Goal: Information Seeking & Learning: Check status

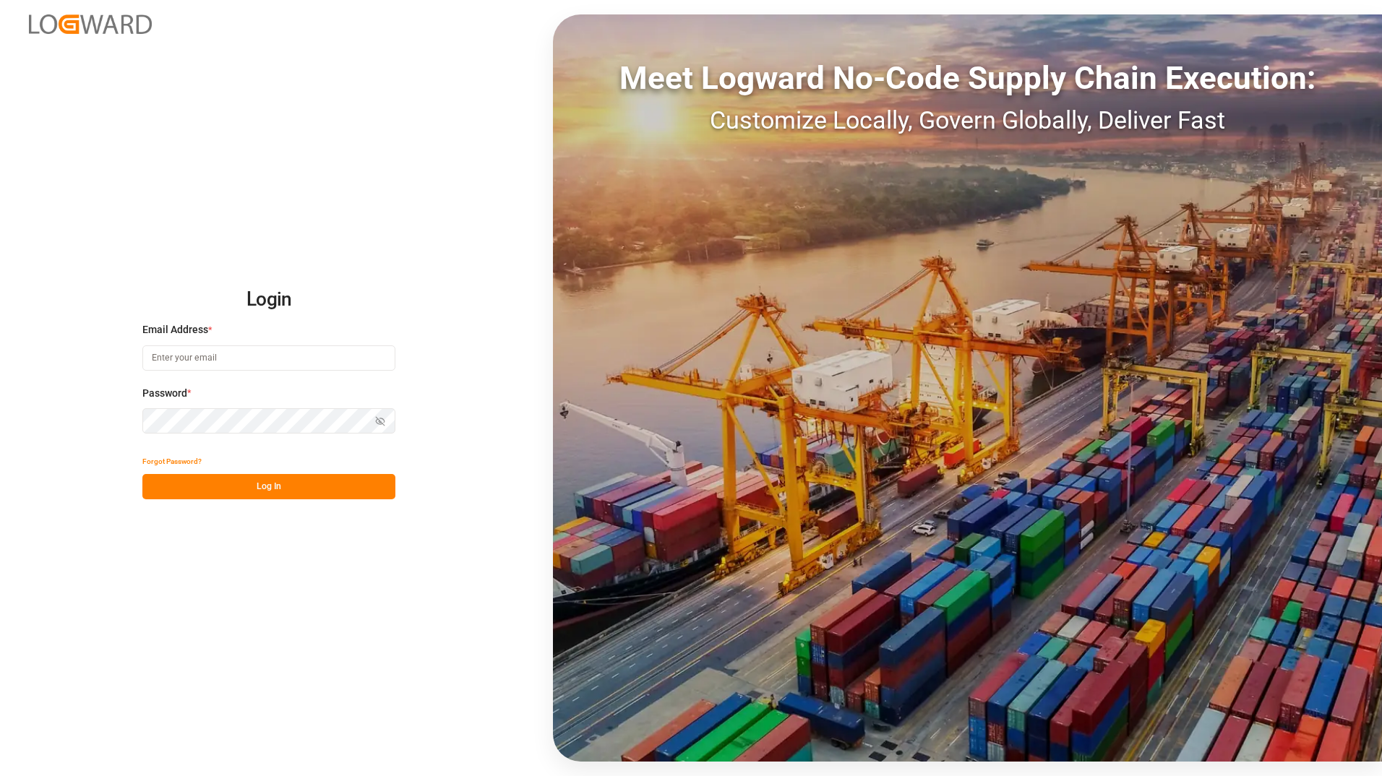
type input "[PERSON_NAME][EMAIL_ADDRESS][PERSON_NAME][DOMAIN_NAME]"
click at [264, 481] on button "Log In" at bounding box center [268, 486] width 253 height 25
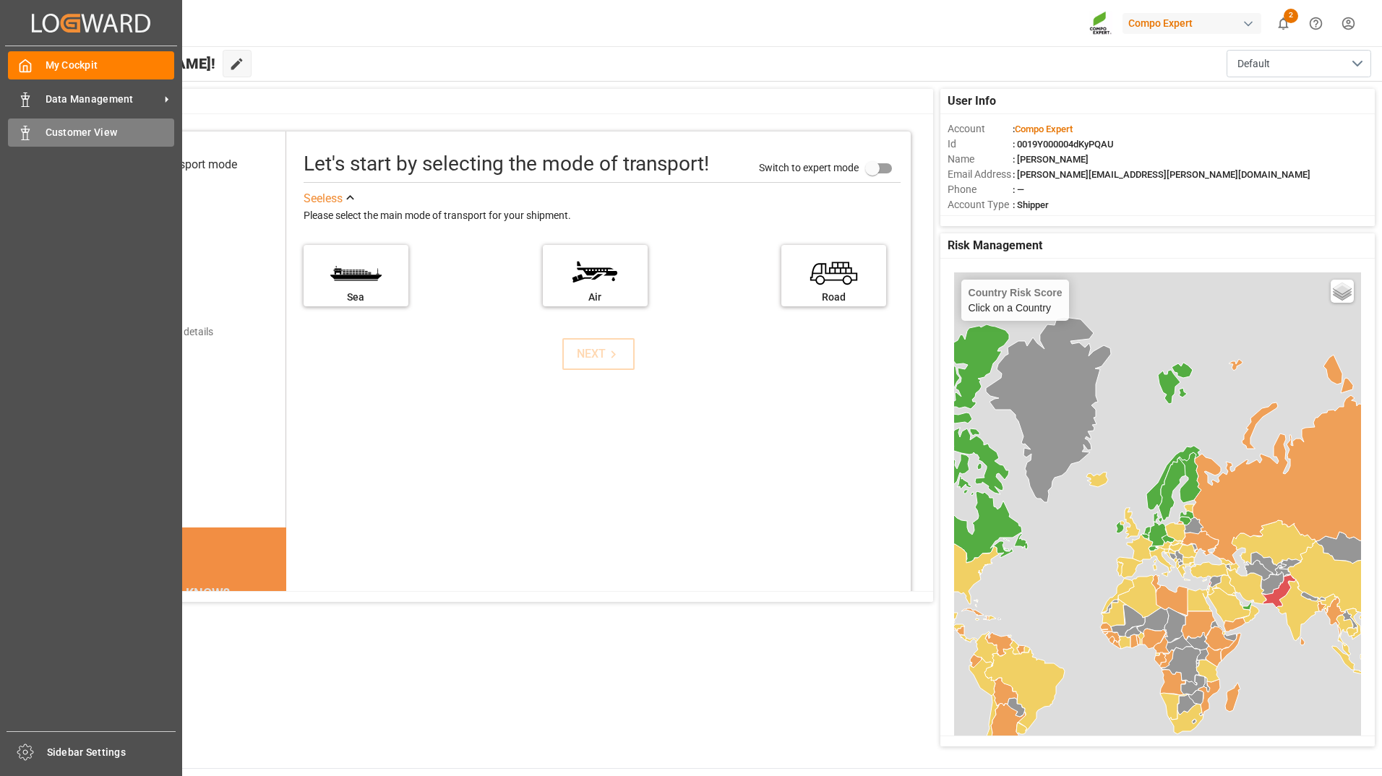
click at [50, 126] on span "Customer View" at bounding box center [110, 132] width 129 height 15
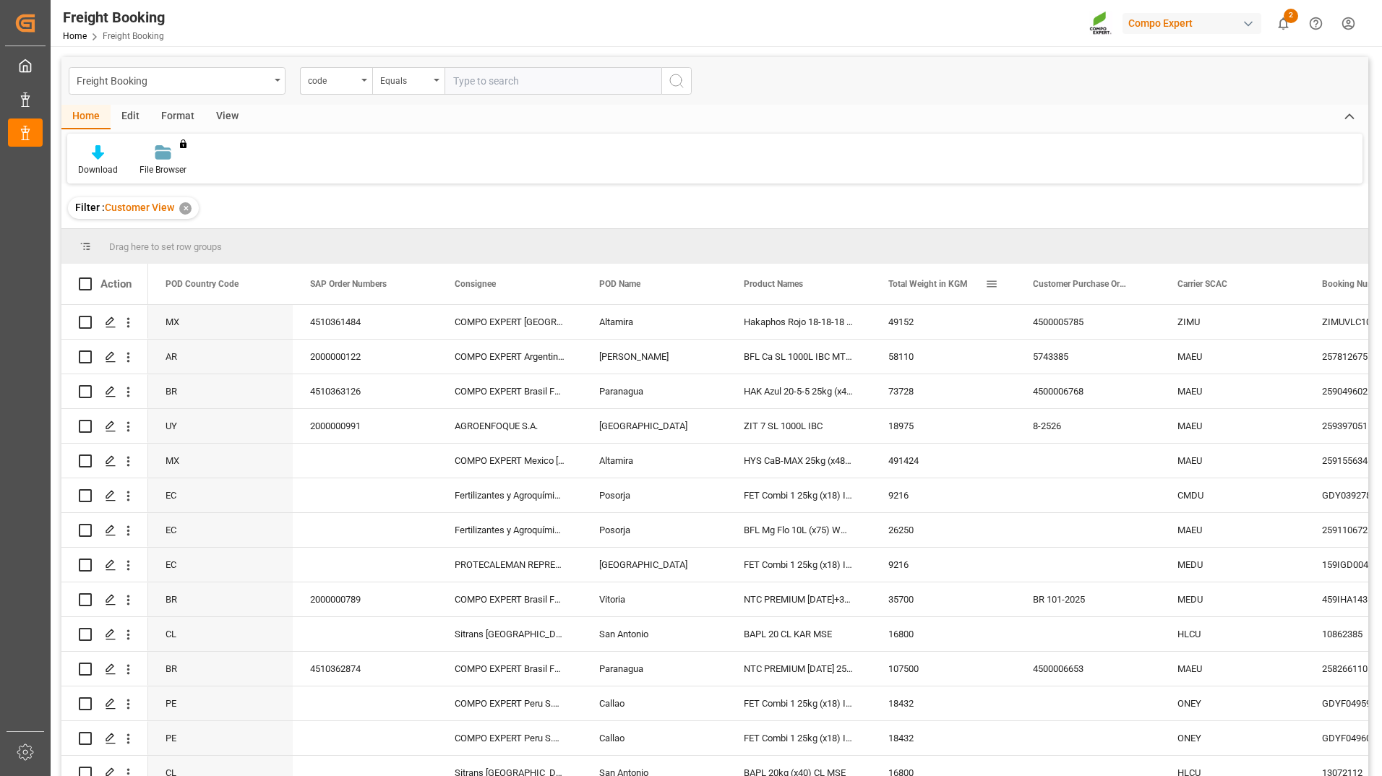
drag, startPoint x: 1004, startPoint y: 289, endPoint x: 262, endPoint y: 283, distance: 742.3
click at [255, 296] on div "POD Country Code" at bounding box center [214, 284] width 97 height 40
click at [270, 286] on span at bounding box center [268, 284] width 13 height 13
click at [343, 285] on span "filter" at bounding box center [349, 287] width 62 height 26
click at [334, 331] on div "Equals" at bounding box center [328, 326] width 121 height 11
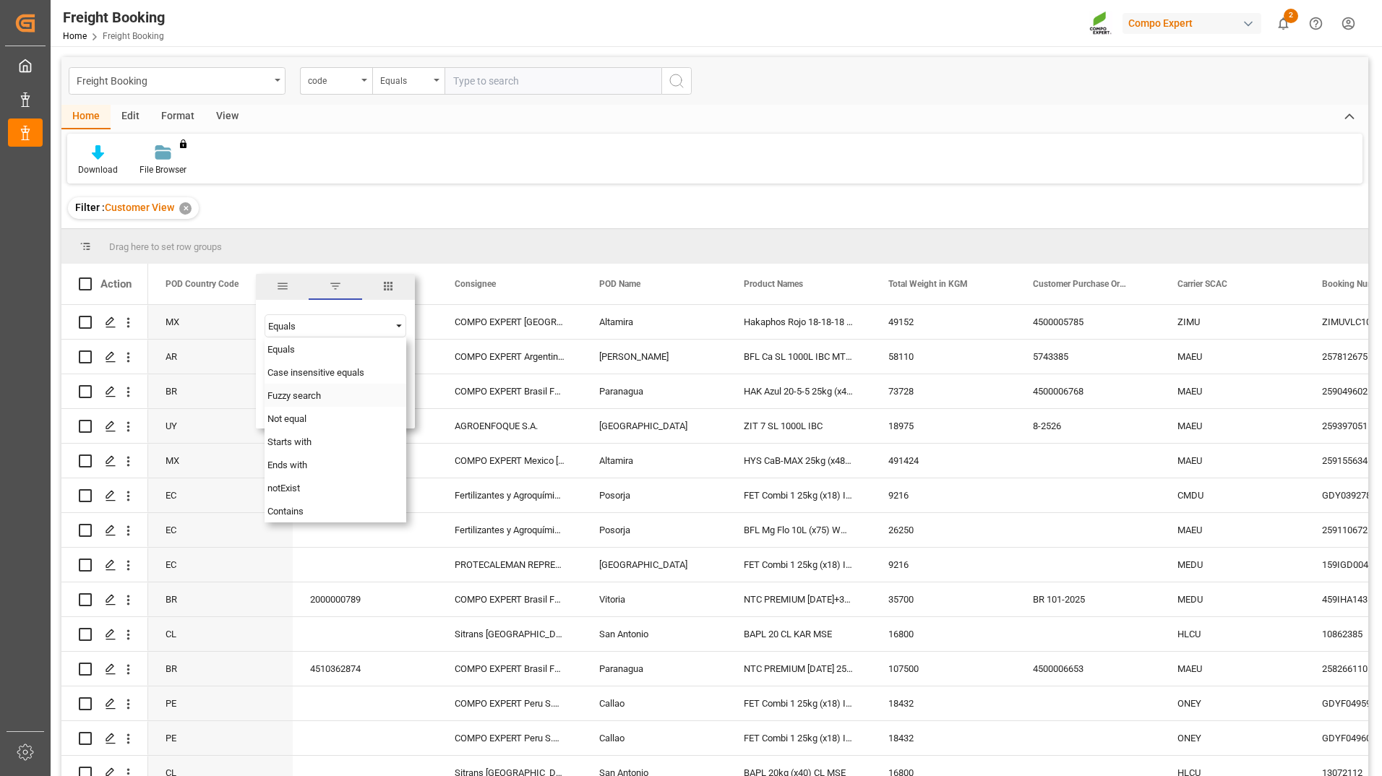
click at [318, 396] on span "Fuzzy search" at bounding box center [293, 395] width 53 height 11
click at [288, 364] on input "Filter Value" at bounding box center [336, 362] width 142 height 29
type input "CL"
click at [356, 409] on button "Apply" at bounding box center [353, 407] width 27 height 14
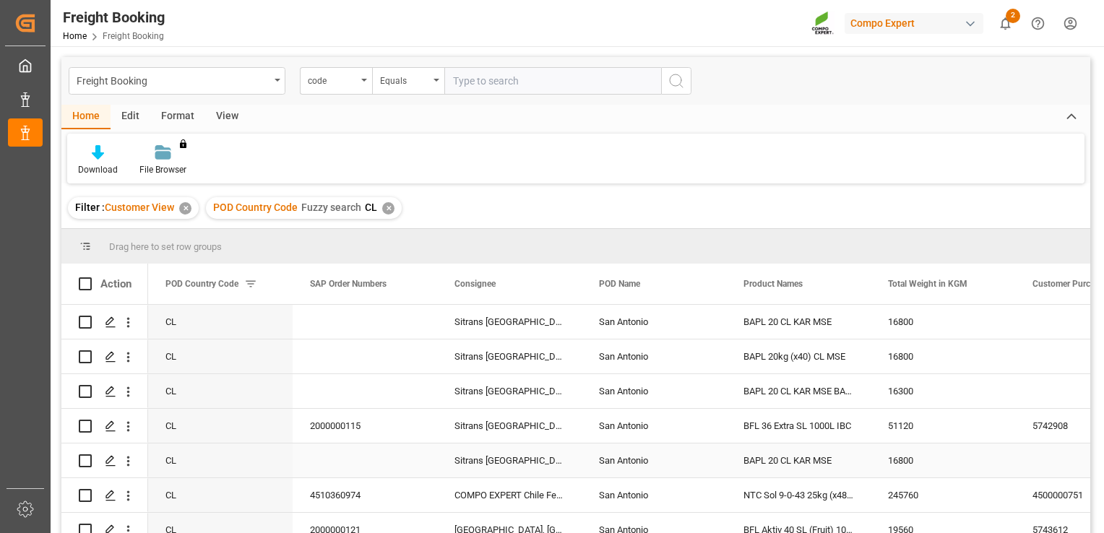
click at [950, 435] on div "51120" at bounding box center [943, 426] width 145 height 34
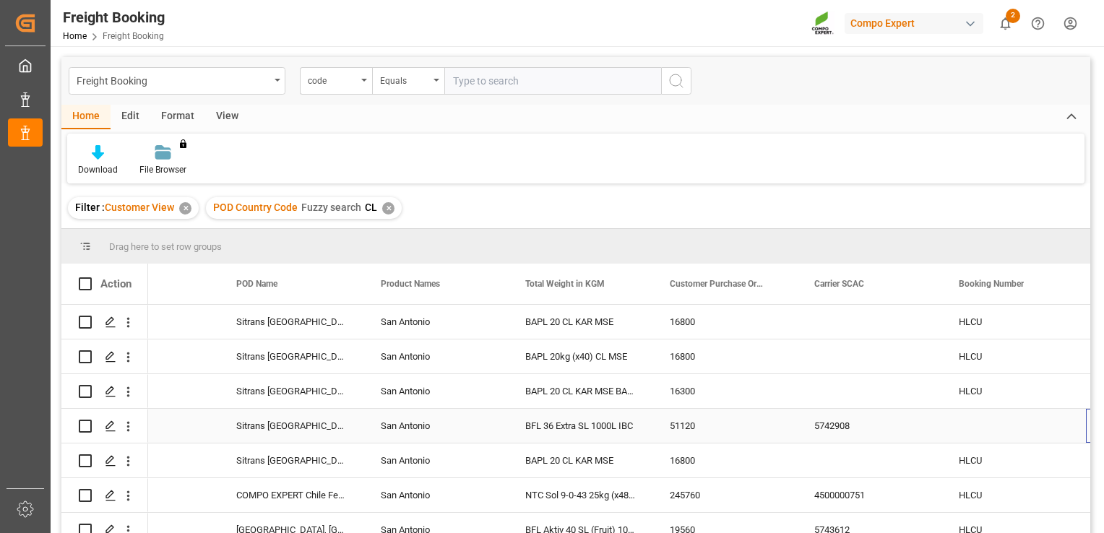
scroll to position [0, 363]
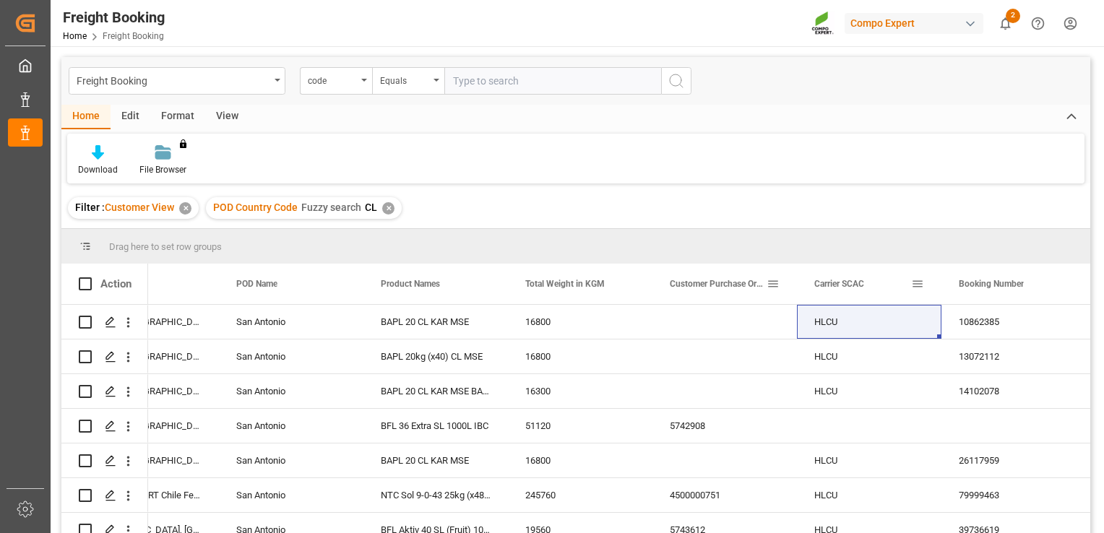
click at [775, 283] on span at bounding box center [773, 284] width 13 height 13
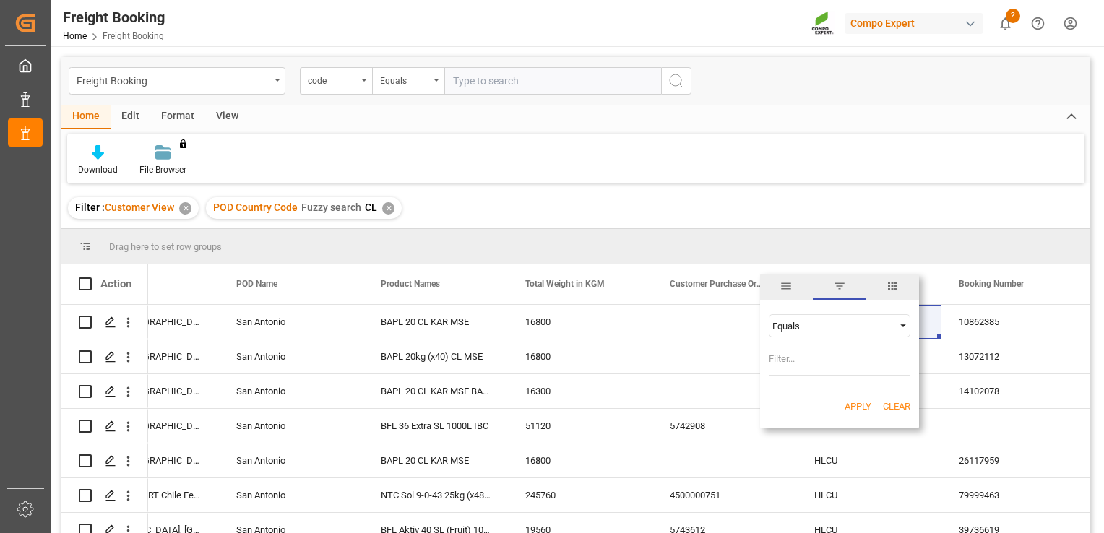
click at [828, 323] on div "Equals" at bounding box center [833, 326] width 121 height 11
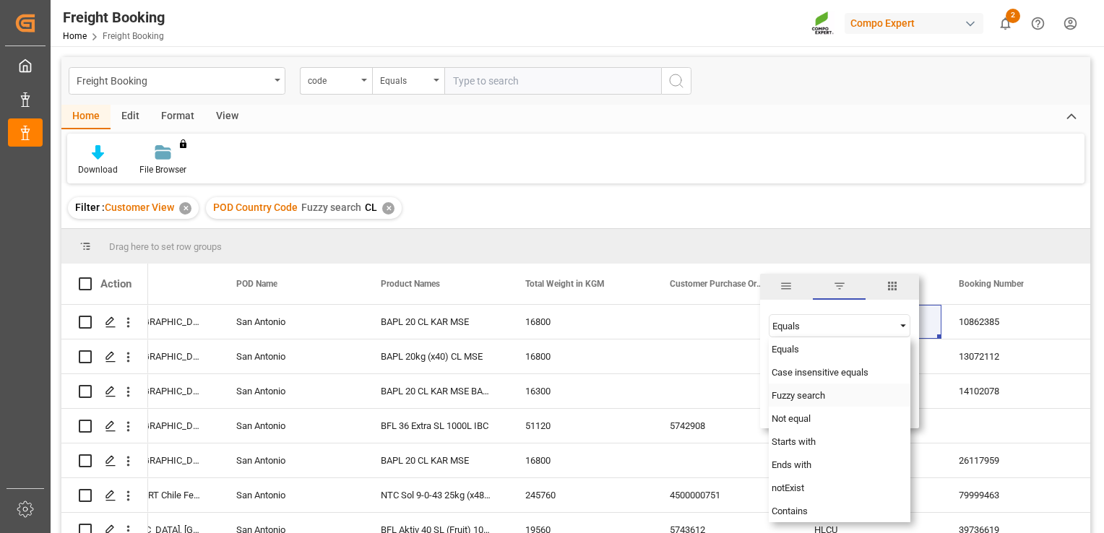
click at [815, 398] on span "Fuzzy search" at bounding box center [798, 395] width 53 height 11
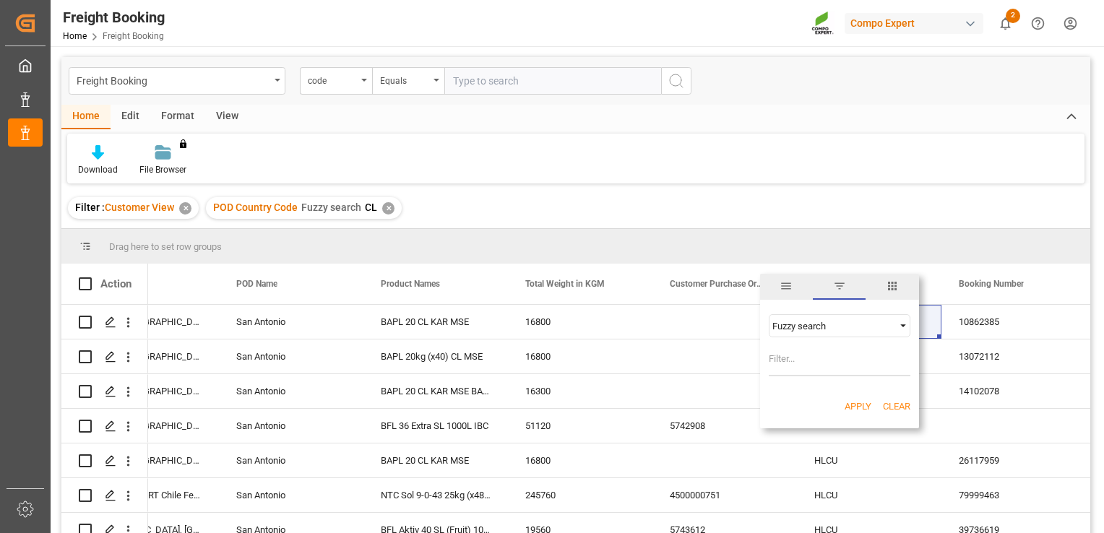
click at [811, 366] on input "Filter Value" at bounding box center [840, 362] width 142 height 29
paste input "5743990"
type input "5743990"
click at [862, 409] on button "Apply" at bounding box center [858, 407] width 27 height 14
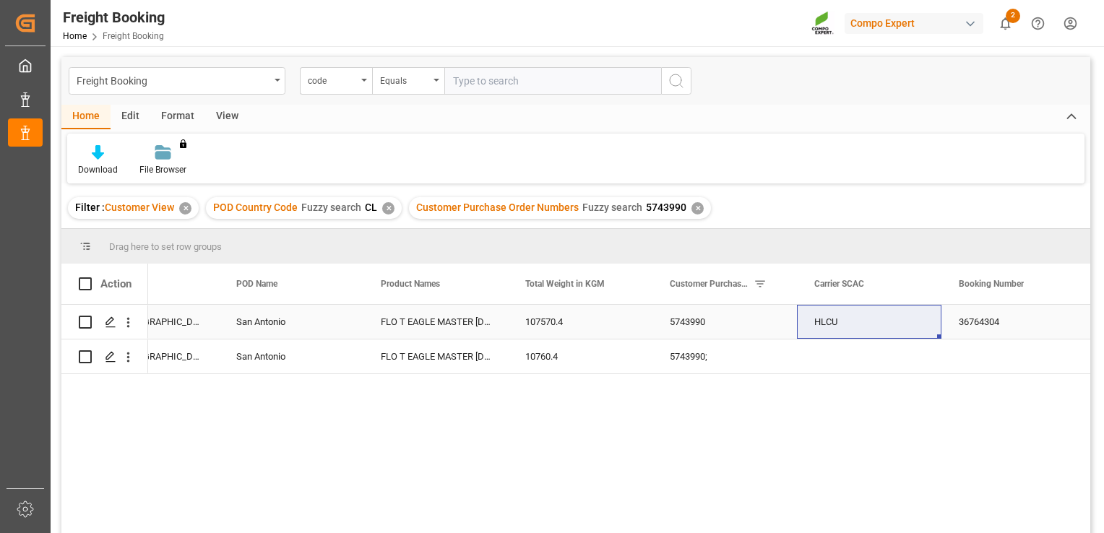
click at [977, 314] on div "36764304" at bounding box center [1014, 322] width 145 height 34
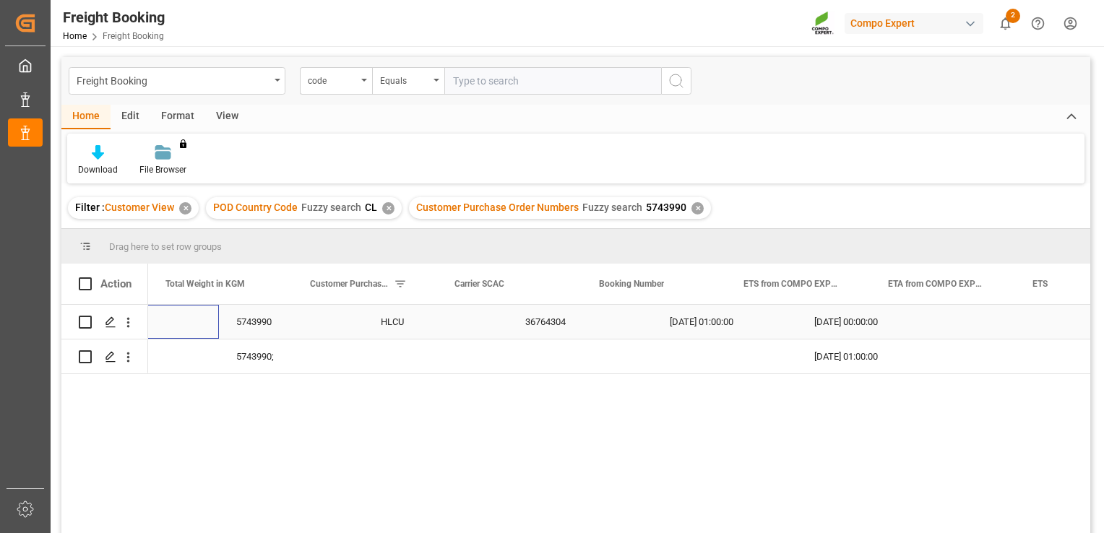
scroll to position [0, 723]
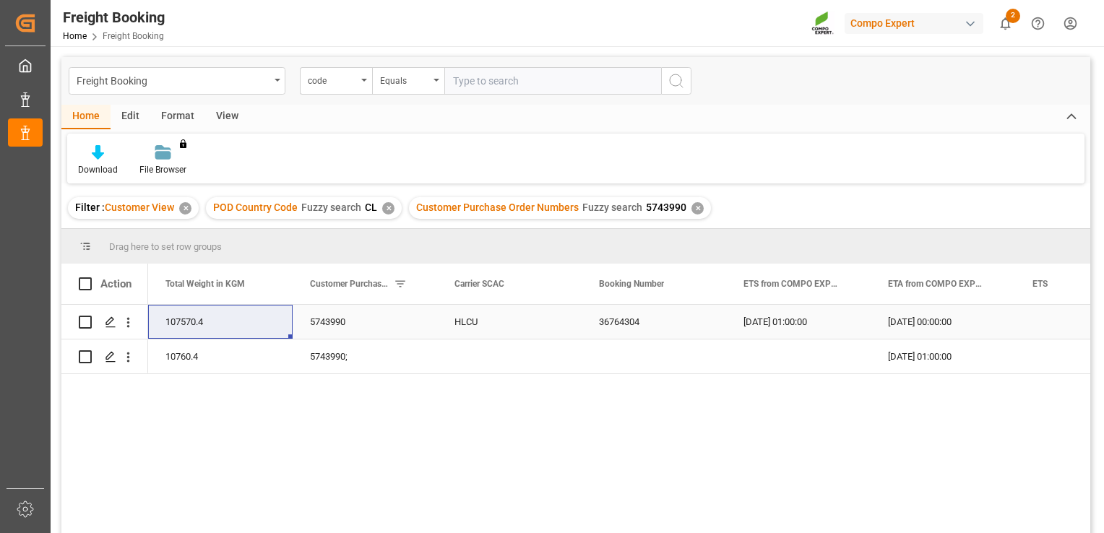
click at [1034, 311] on div "Press SPACE to select this row." at bounding box center [1087, 322] width 145 height 34
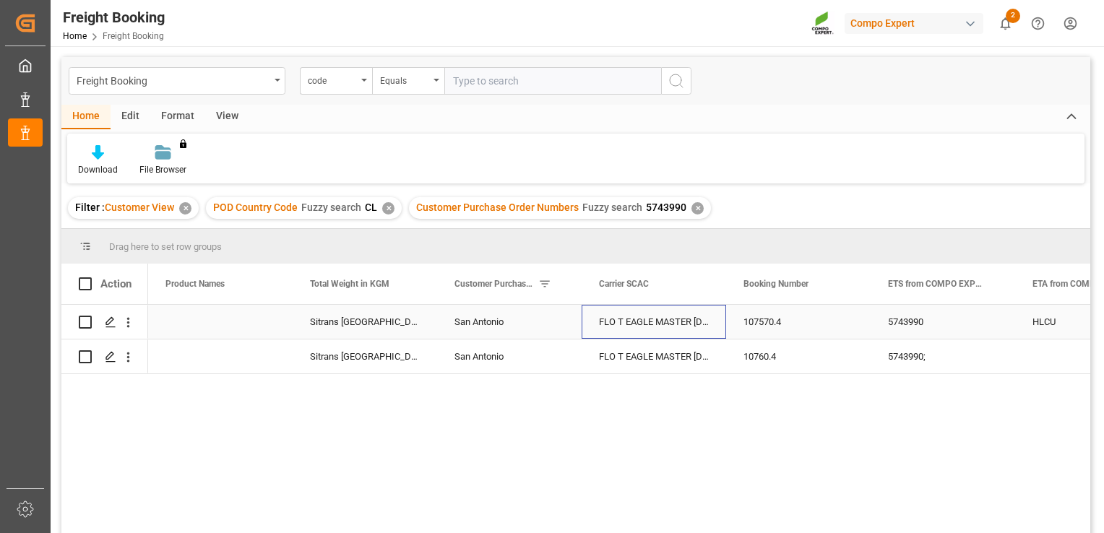
scroll to position [0, 0]
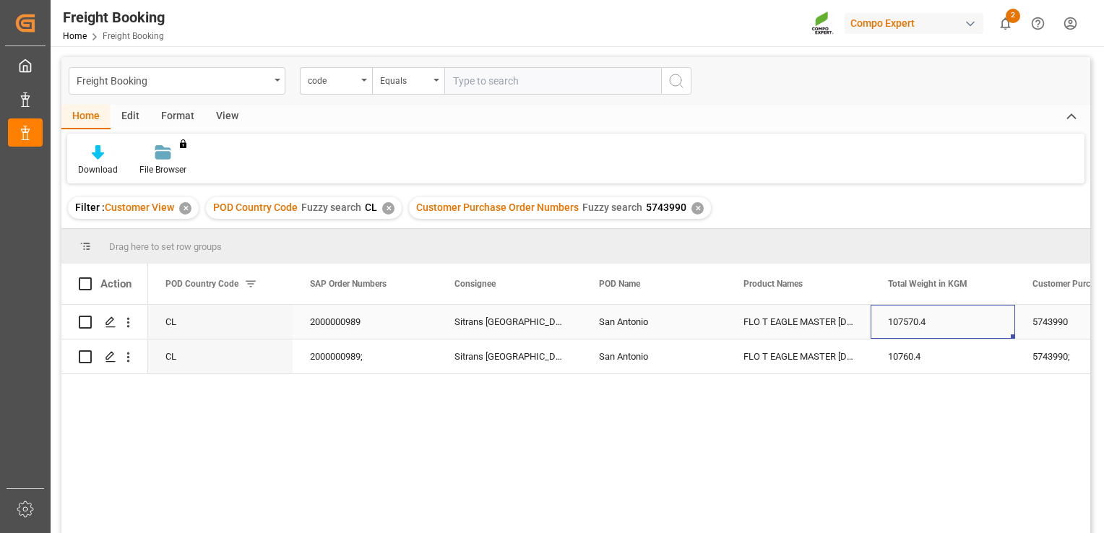
click at [987, 321] on div "107570.4" at bounding box center [943, 322] width 145 height 34
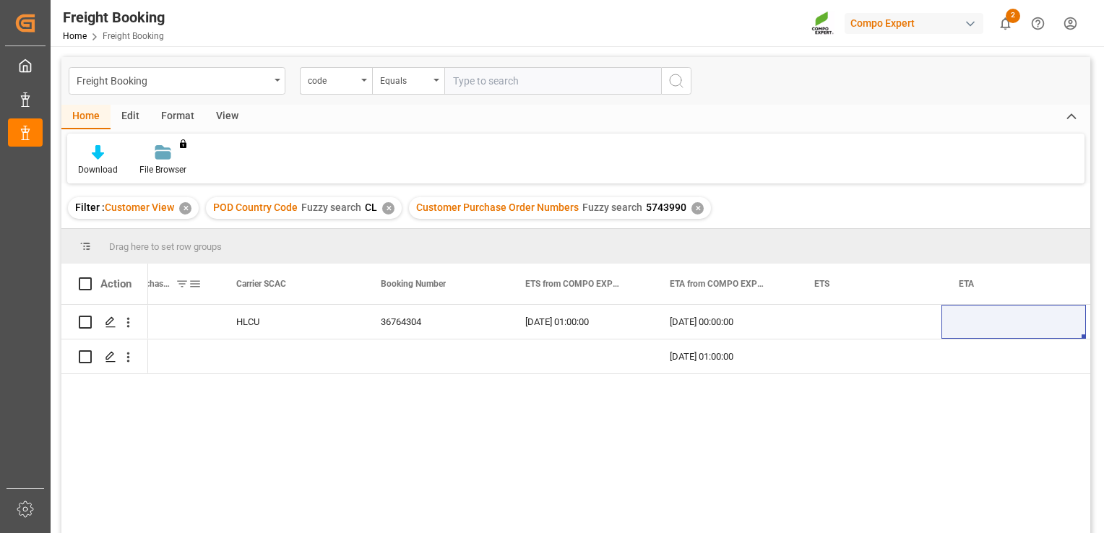
click at [194, 282] on span at bounding box center [195, 284] width 13 height 13
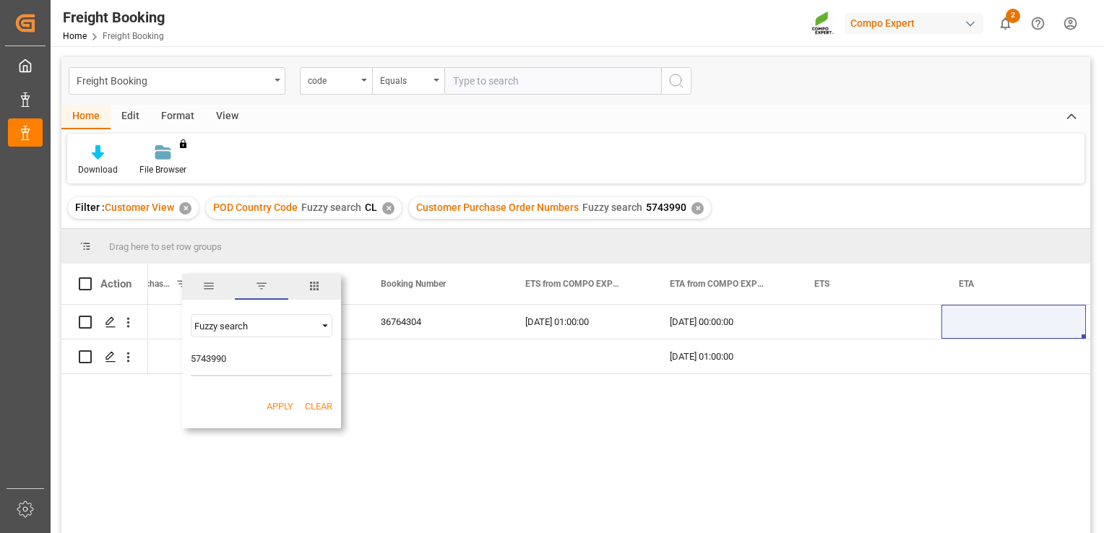
drag, startPoint x: 234, startPoint y: 354, endPoint x: 95, endPoint y: 345, distance: 139.1
click at [100, 346] on div "Drag here to set row groups Drag here to set column labels Action Customer Purc…" at bounding box center [575, 386] width 1029 height 314
type input "5740219"
click at [269, 398] on div "Apply Clear" at bounding box center [261, 407] width 159 height 38
click at [272, 408] on button "Apply" at bounding box center [280, 407] width 27 height 14
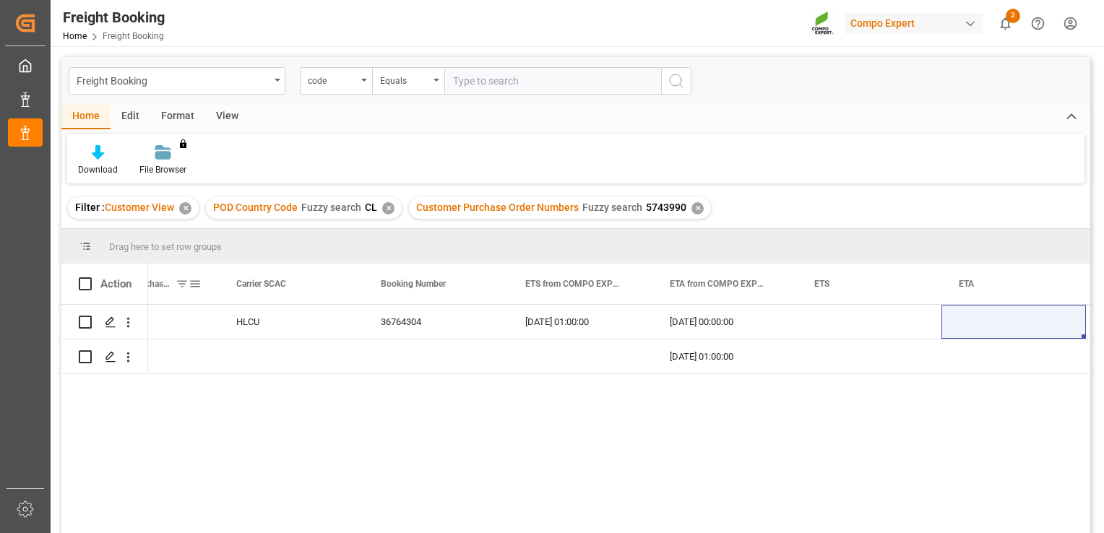
click at [183, 283] on span at bounding box center [182, 284] width 13 height 13
click at [181, 285] on span at bounding box center [182, 284] width 13 height 13
click at [195, 283] on span at bounding box center [195, 284] width 13 height 13
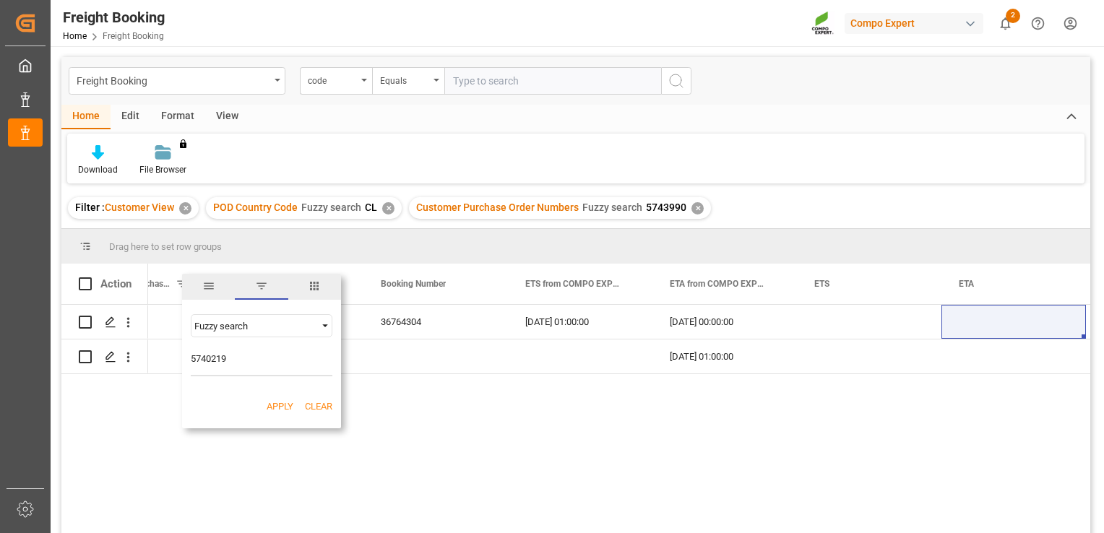
drag, startPoint x: 262, startPoint y: 366, endPoint x: 98, endPoint y: 360, distance: 164.2
click at [98, 361] on div "Drag here to set row groups Drag here to set column labels Action Total Weight …" at bounding box center [575, 386] width 1029 height 314
type input "5743665"
click at [273, 405] on button "Apply" at bounding box center [280, 407] width 27 height 14
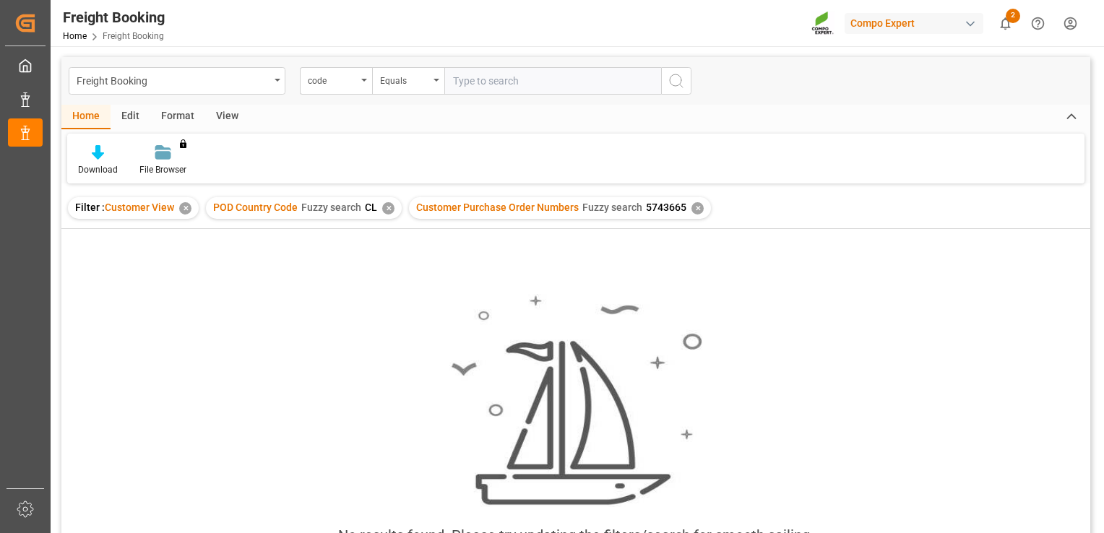
click at [694, 213] on div "✕" at bounding box center [698, 208] width 12 height 12
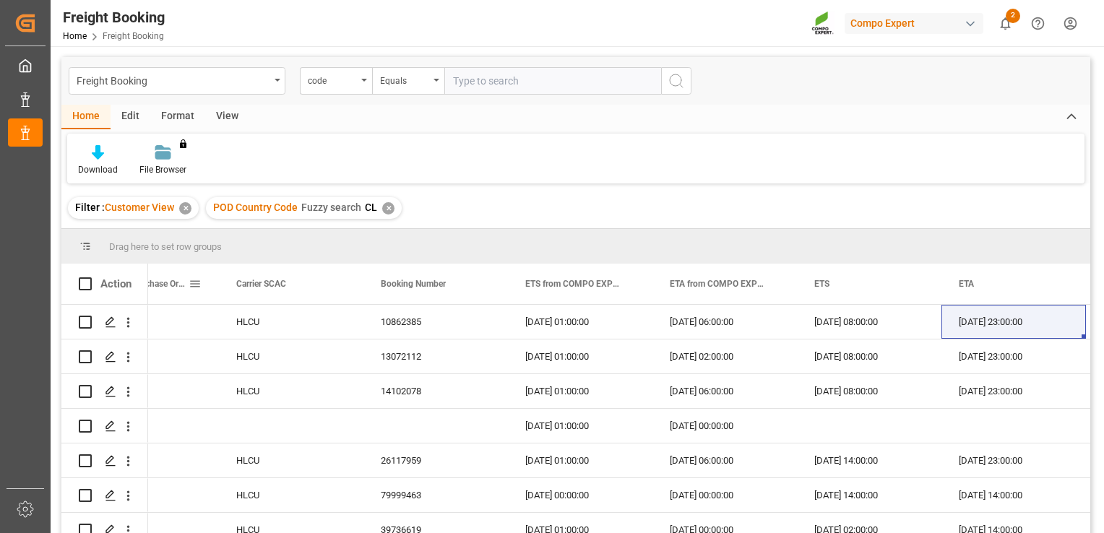
click at [197, 284] on span at bounding box center [195, 284] width 13 height 13
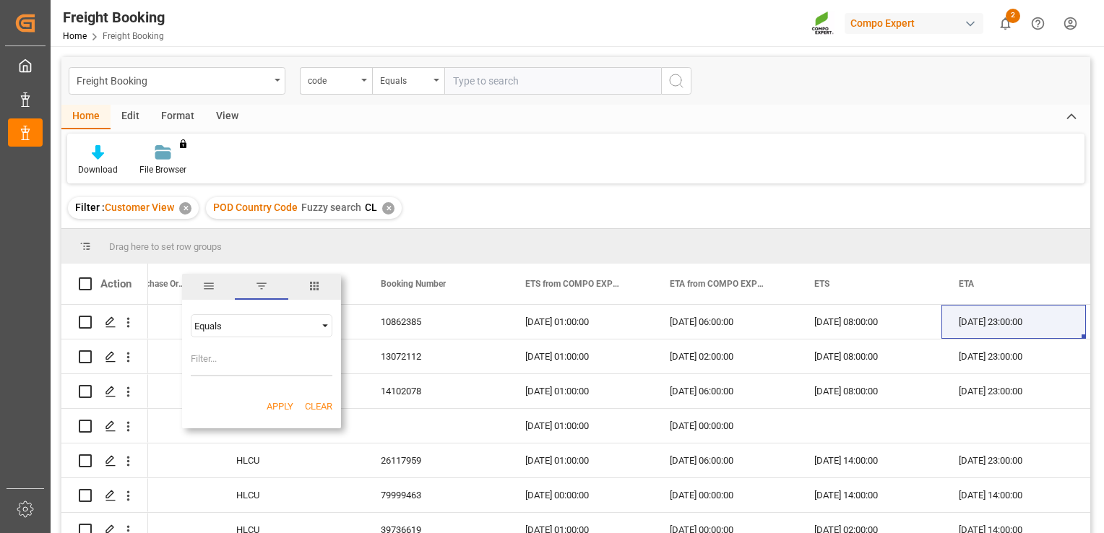
click at [264, 325] on div "Equals" at bounding box center [254, 326] width 121 height 11
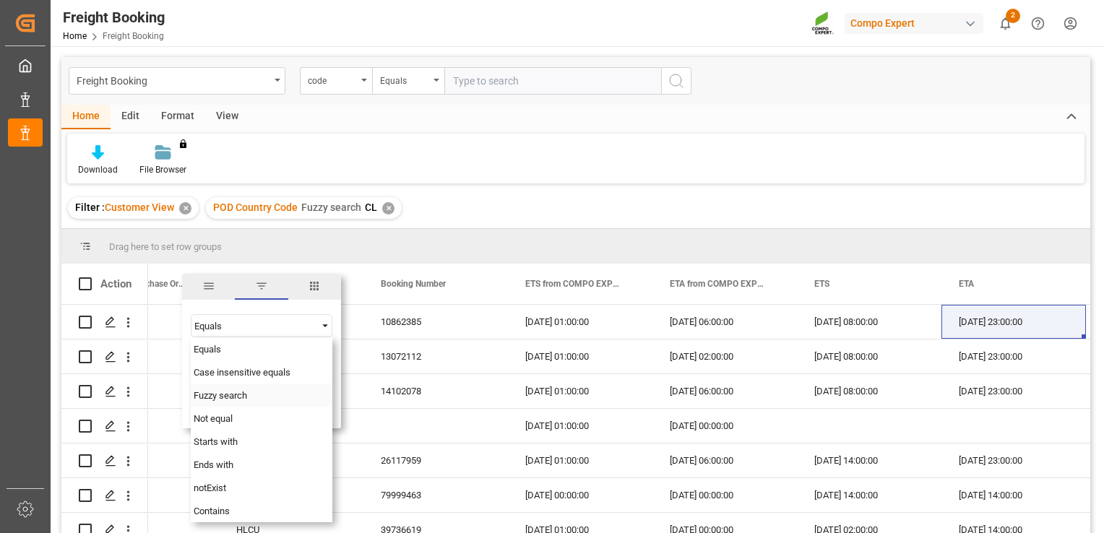
click at [276, 401] on div "Fuzzy search" at bounding box center [262, 395] width 142 height 23
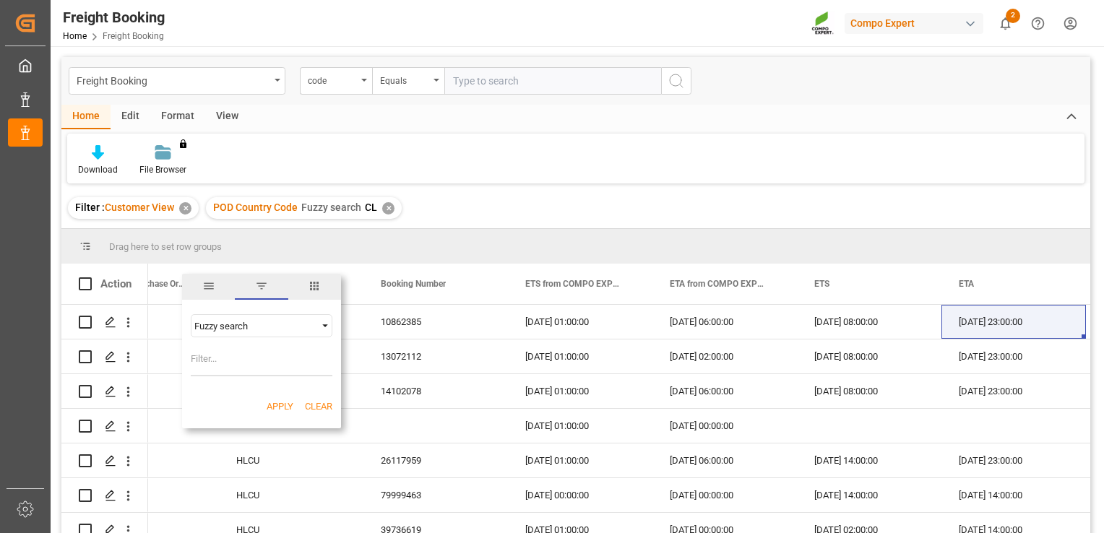
click at [254, 370] on input "Filter Value" at bounding box center [262, 362] width 142 height 29
paste input "5744416"
type input "5744416"
click at [275, 403] on button "Apply" at bounding box center [280, 407] width 27 height 14
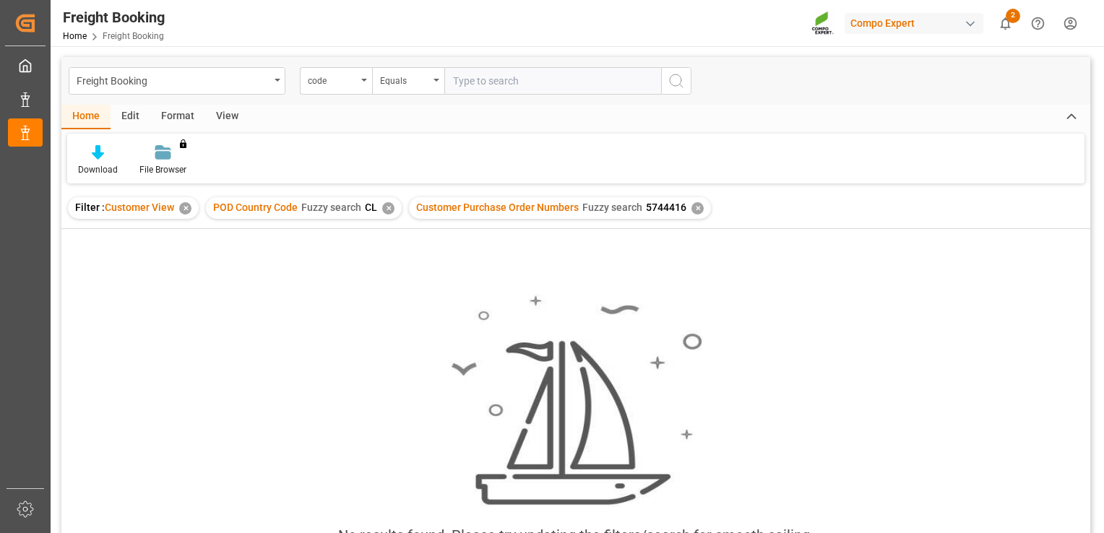
click at [605, 212] on span "Fuzzy search" at bounding box center [613, 208] width 60 height 12
click at [656, 206] on span "5744416" at bounding box center [666, 208] width 40 height 12
click at [694, 208] on div "✕" at bounding box center [698, 208] width 12 height 12
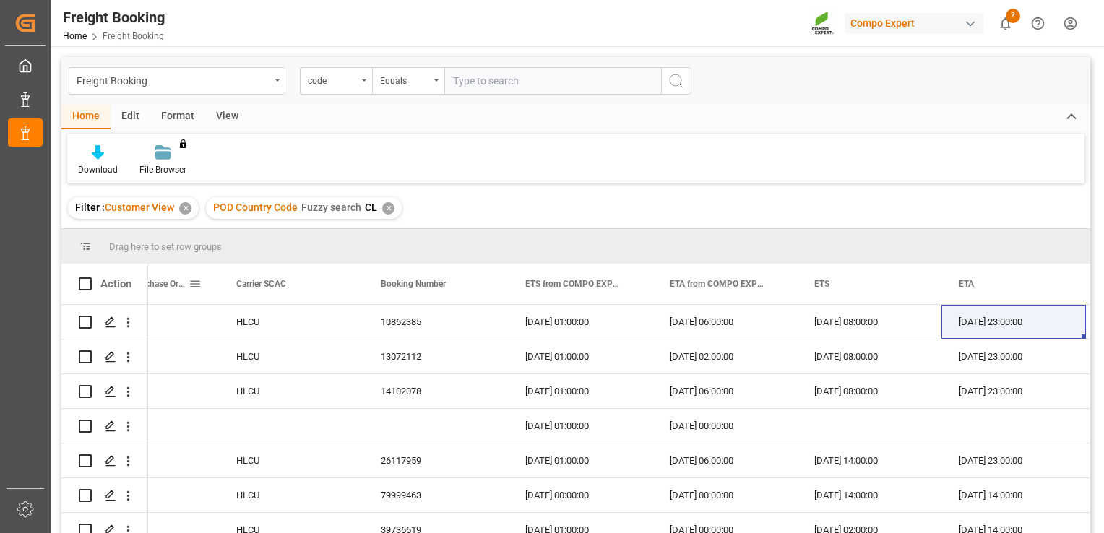
click at [194, 282] on span at bounding box center [195, 284] width 13 height 13
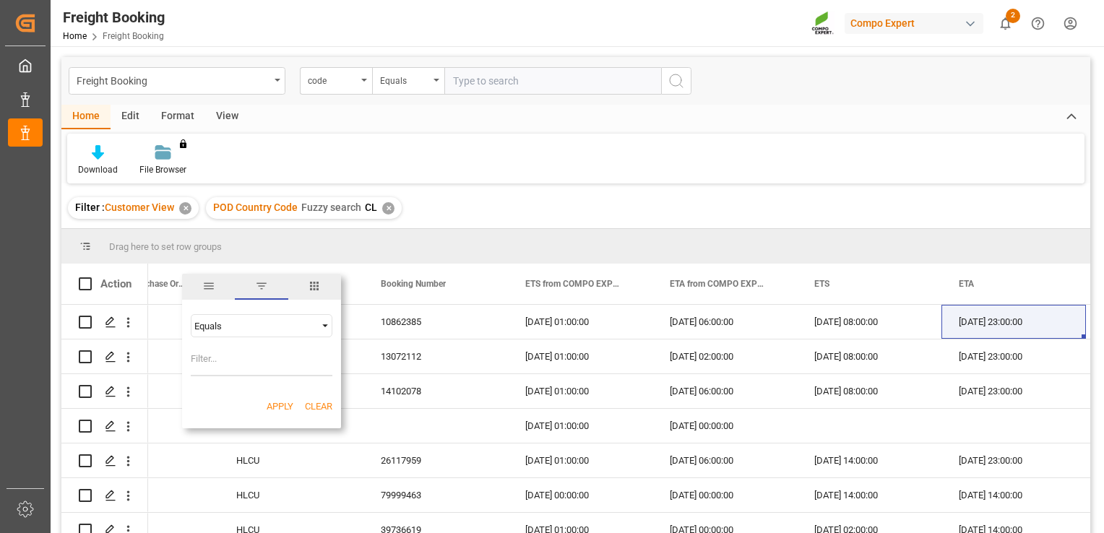
click at [254, 322] on div "Equals" at bounding box center [254, 326] width 121 height 11
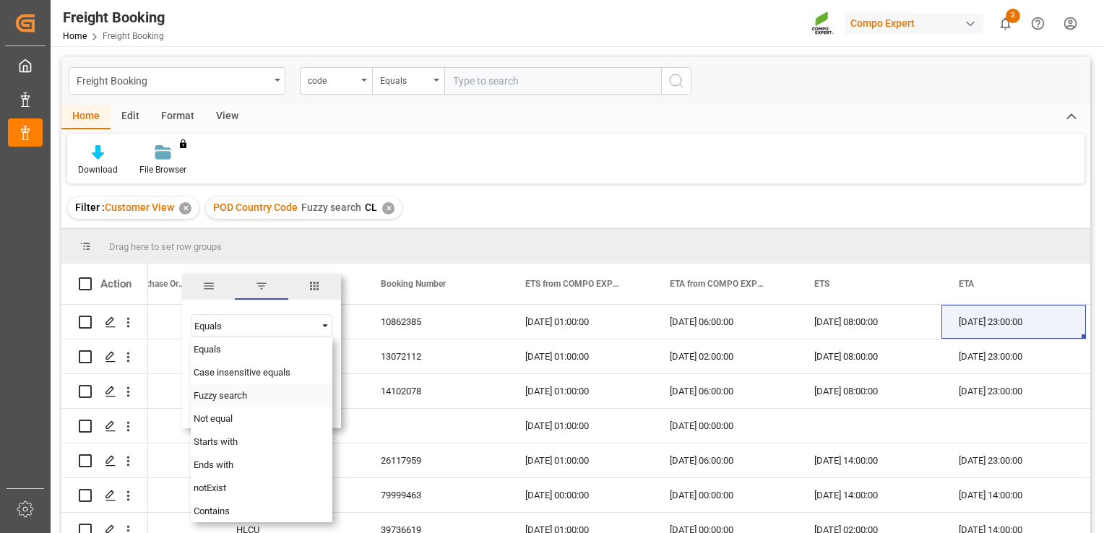
click at [247, 396] on span "Fuzzy search" at bounding box center [220, 395] width 53 height 11
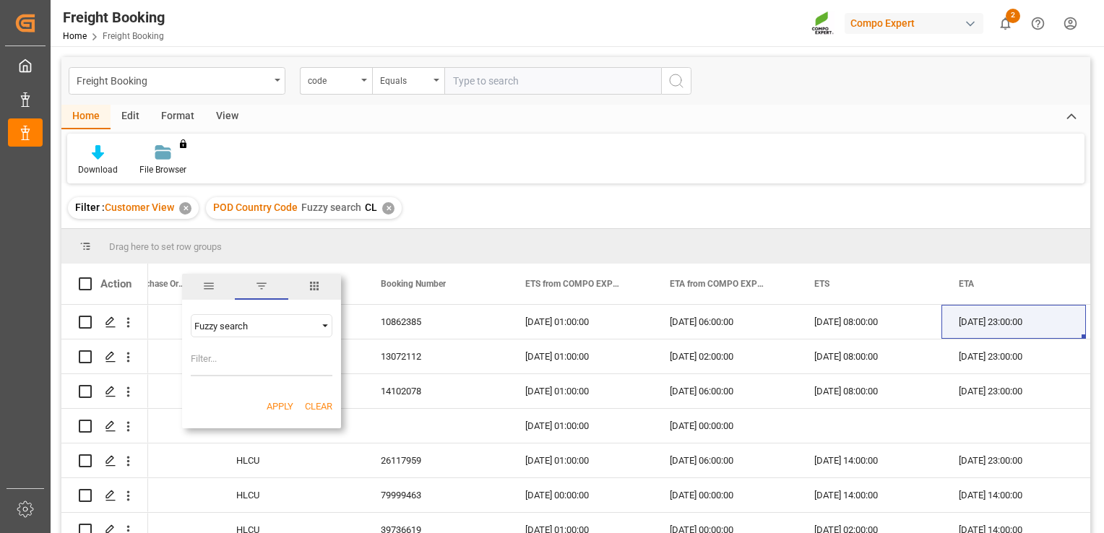
click at [246, 363] on input "Filter Value" at bounding box center [262, 362] width 142 height 29
paste input "5745040"
type input "5745040"
click at [277, 411] on button "Apply" at bounding box center [280, 407] width 27 height 14
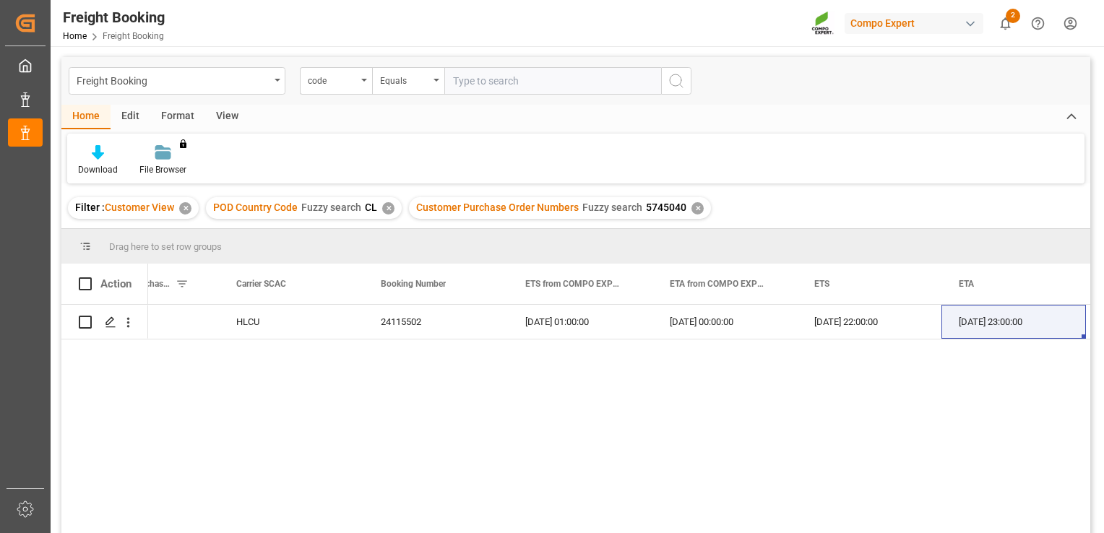
click at [973, 123] on div "Home Edit Format View" at bounding box center [575, 117] width 1029 height 25
